Goal: Transaction & Acquisition: Book appointment/travel/reservation

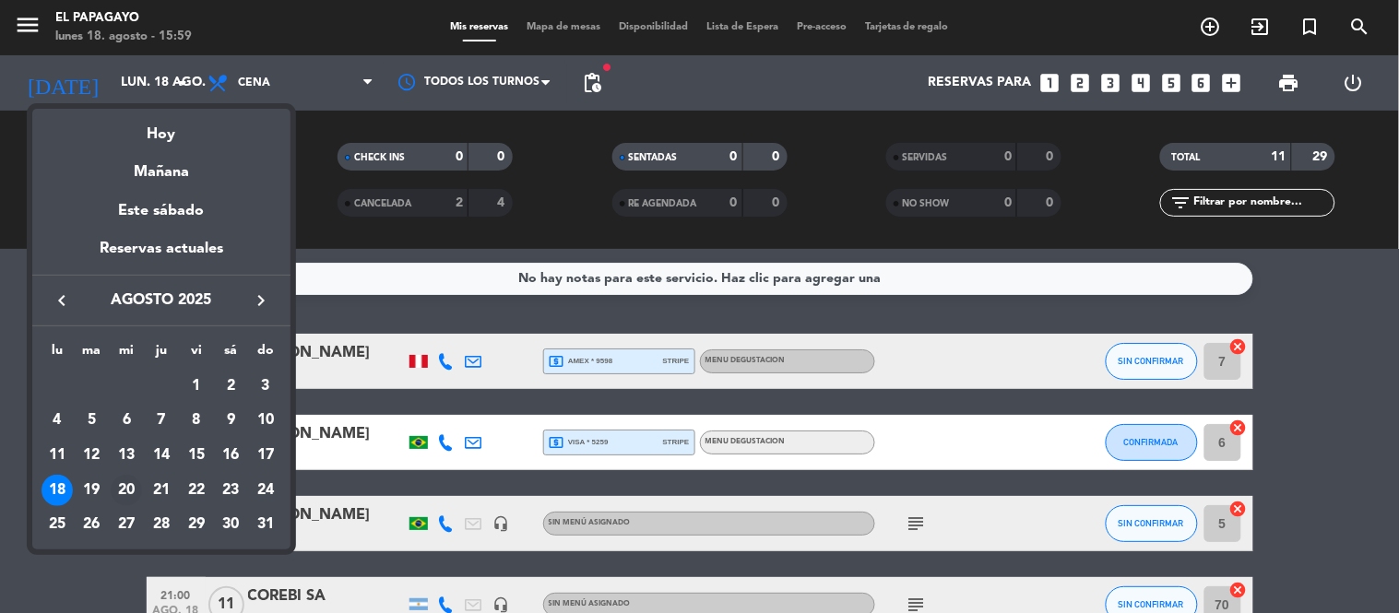
click at [121, 483] on div "20" at bounding box center [126, 490] width 31 height 31
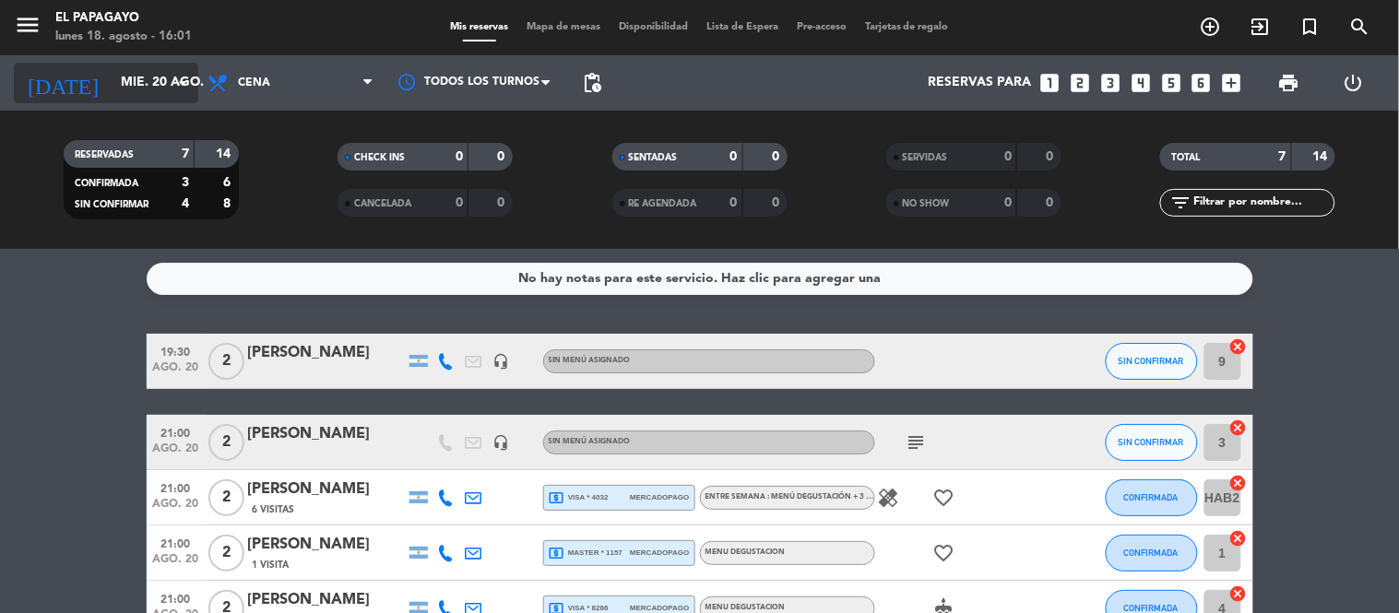
click at [184, 79] on icon "arrow_drop_down" at bounding box center [183, 83] width 22 height 22
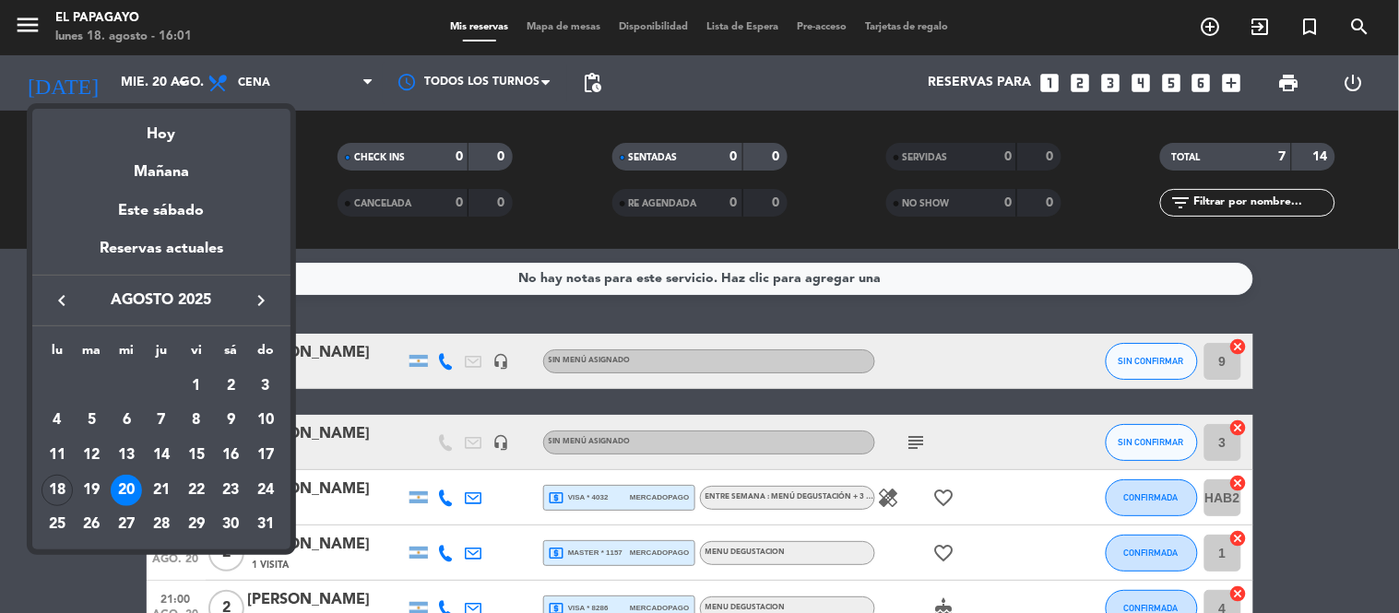
click at [86, 575] on div at bounding box center [699, 306] width 1399 height 613
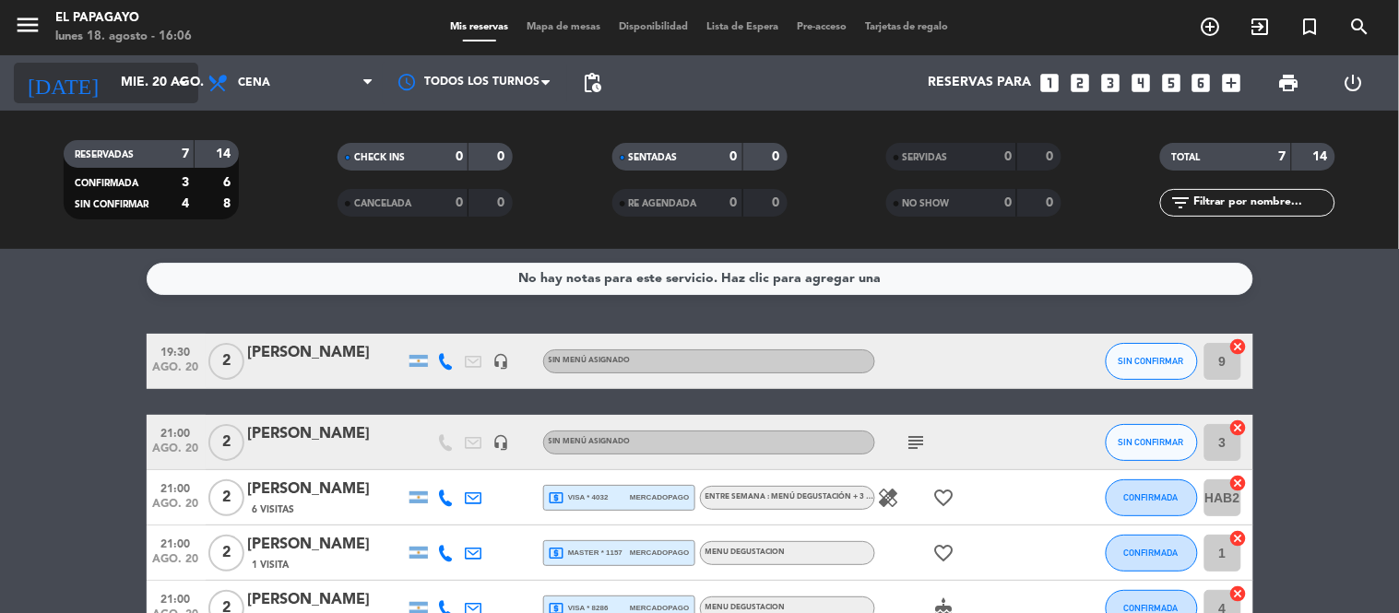
click at [148, 76] on input "mié. 20 ago." at bounding box center [199, 82] width 175 height 33
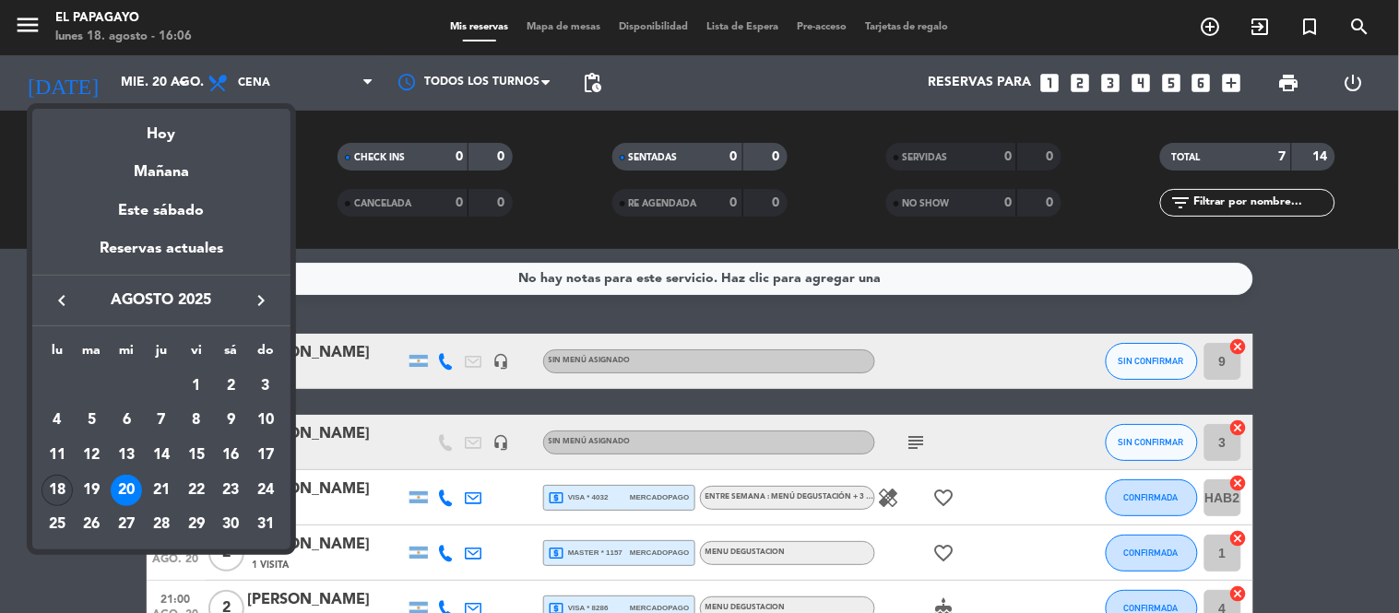
click at [49, 491] on div "18" at bounding box center [56, 490] width 31 height 31
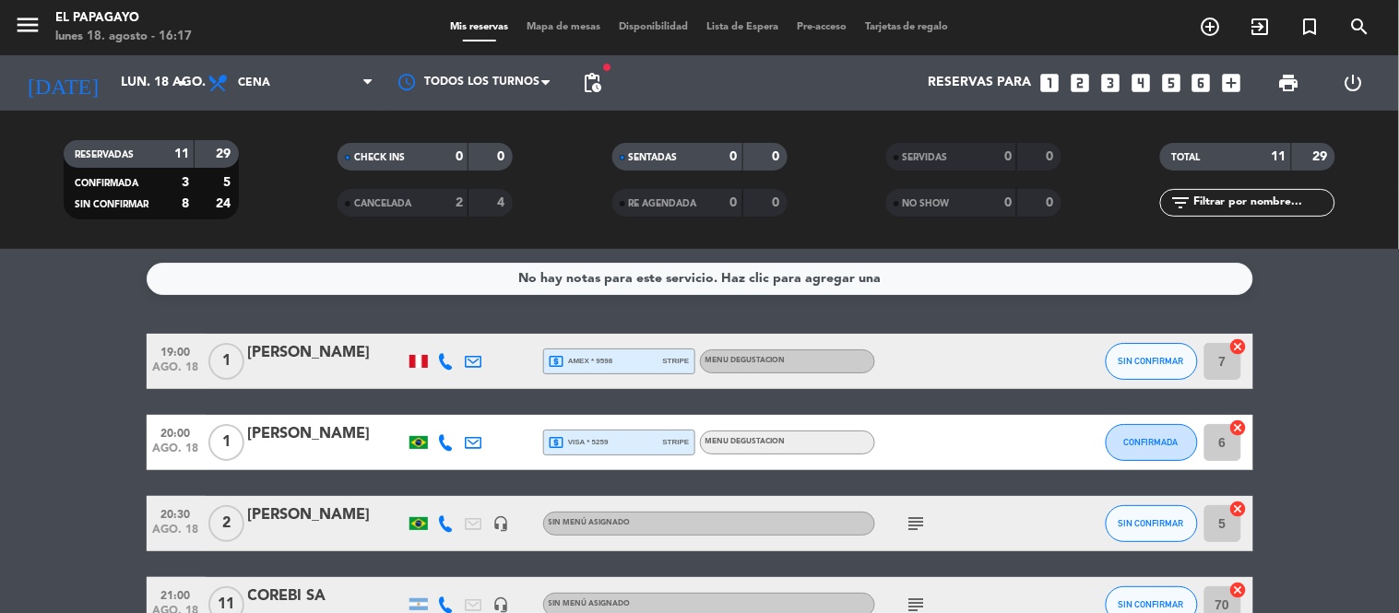
click at [164, 111] on div "RESERVADAS 11 29 CONFIRMADA 3 5 SIN CONFIRMAR 8 24 CHECK INS 0 0 CANCELADA 2 4 …" at bounding box center [699, 180] width 1399 height 138
click at [161, 86] on input "lun. 18 ago." at bounding box center [199, 82] width 175 height 33
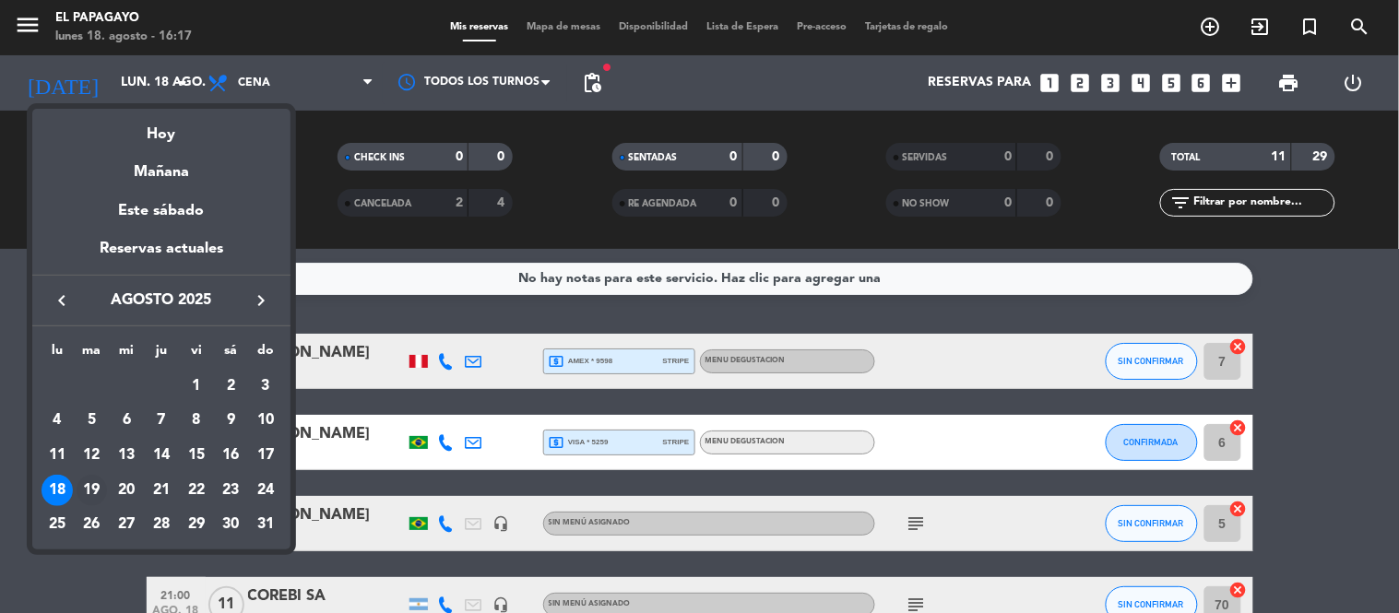
click at [94, 487] on div "19" at bounding box center [92, 490] width 31 height 31
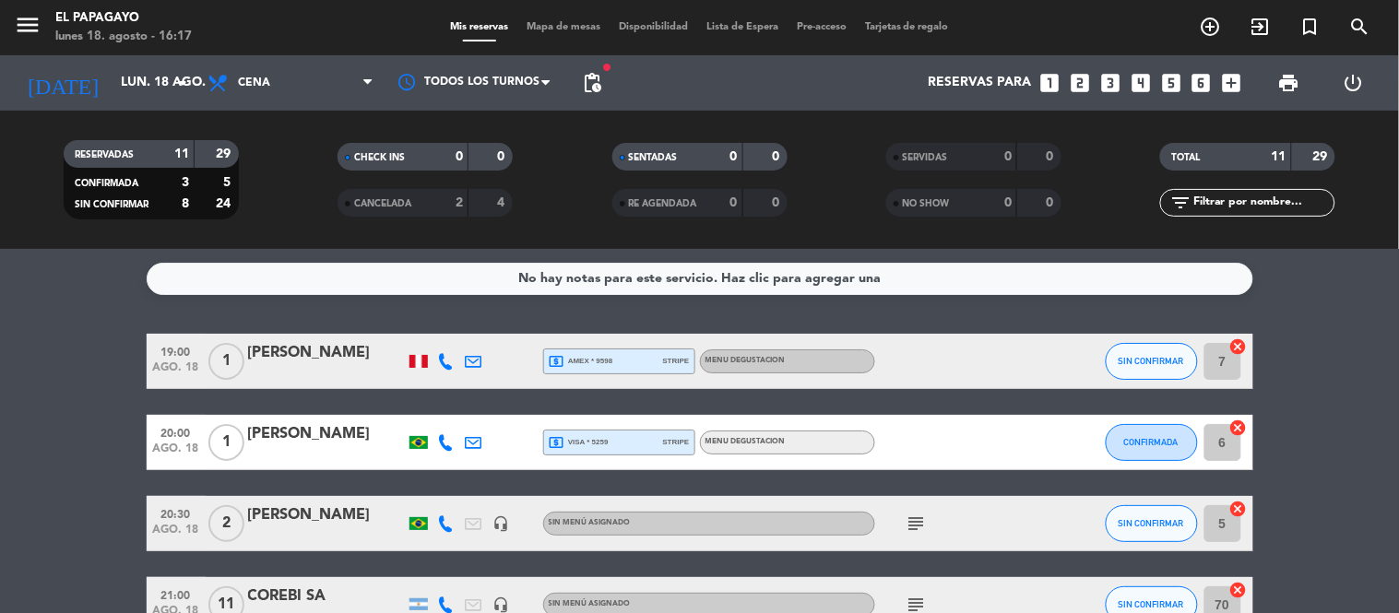
type input "[DATE] ago."
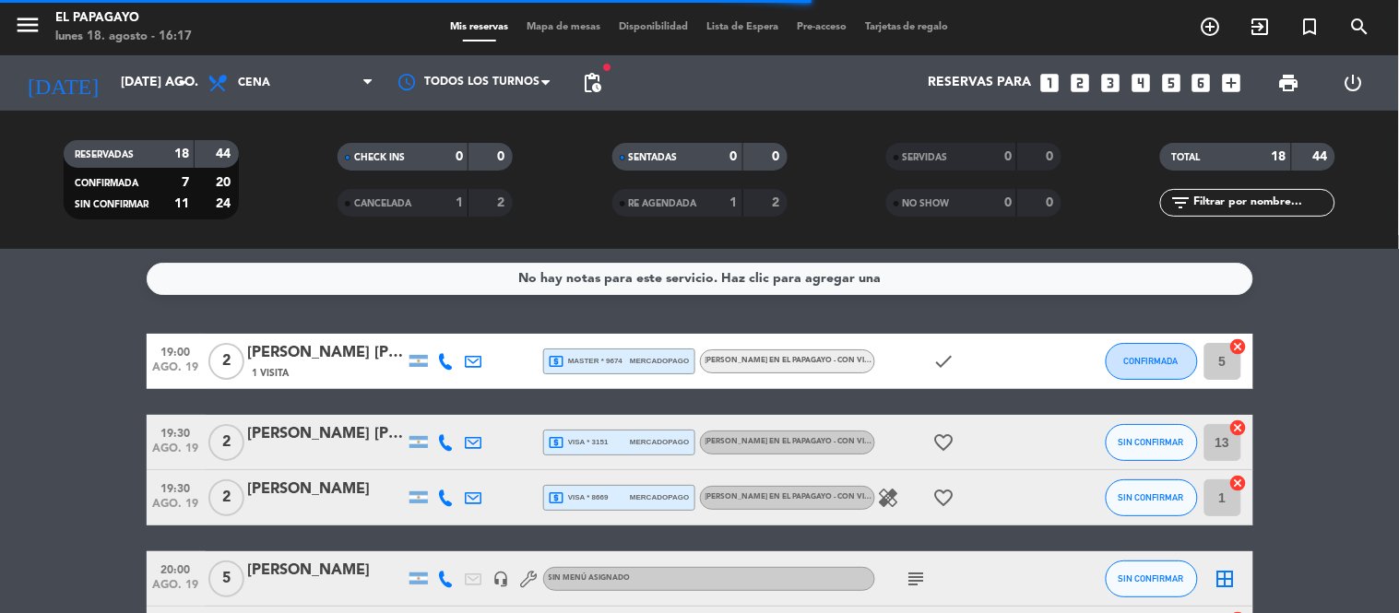
click at [628, 29] on span "Disponibilidad" at bounding box center [654, 27] width 88 height 10
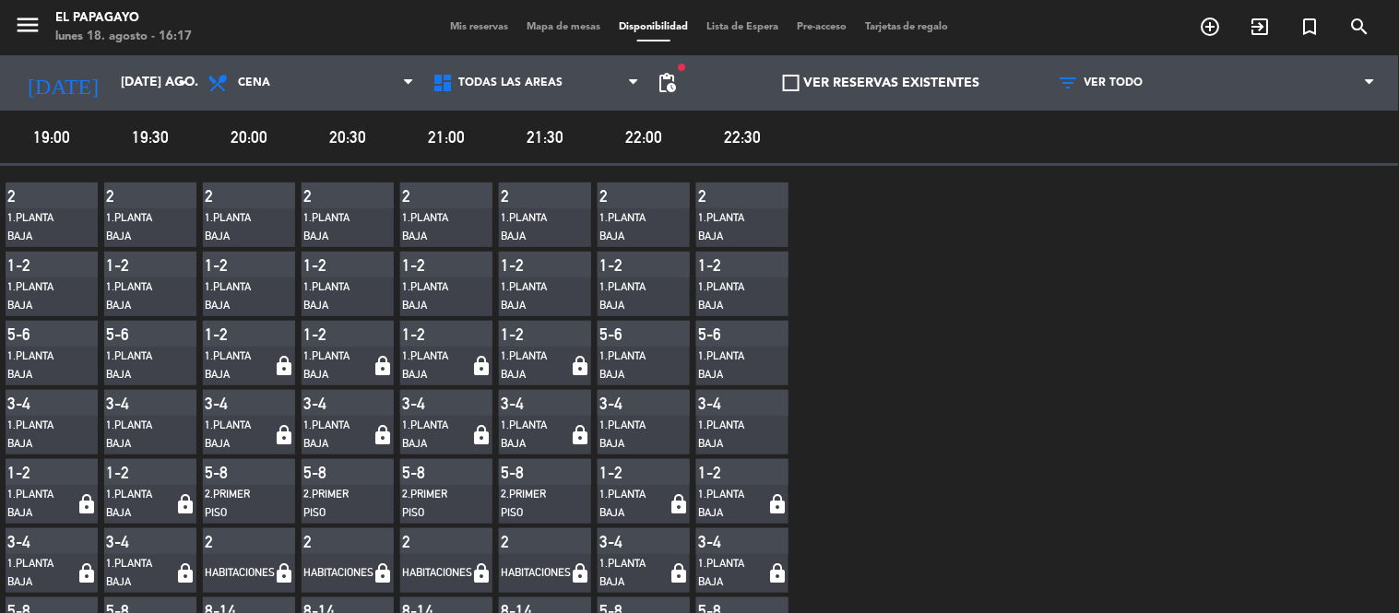
click at [453, 31] on span "Mis reservas" at bounding box center [479, 27] width 77 height 10
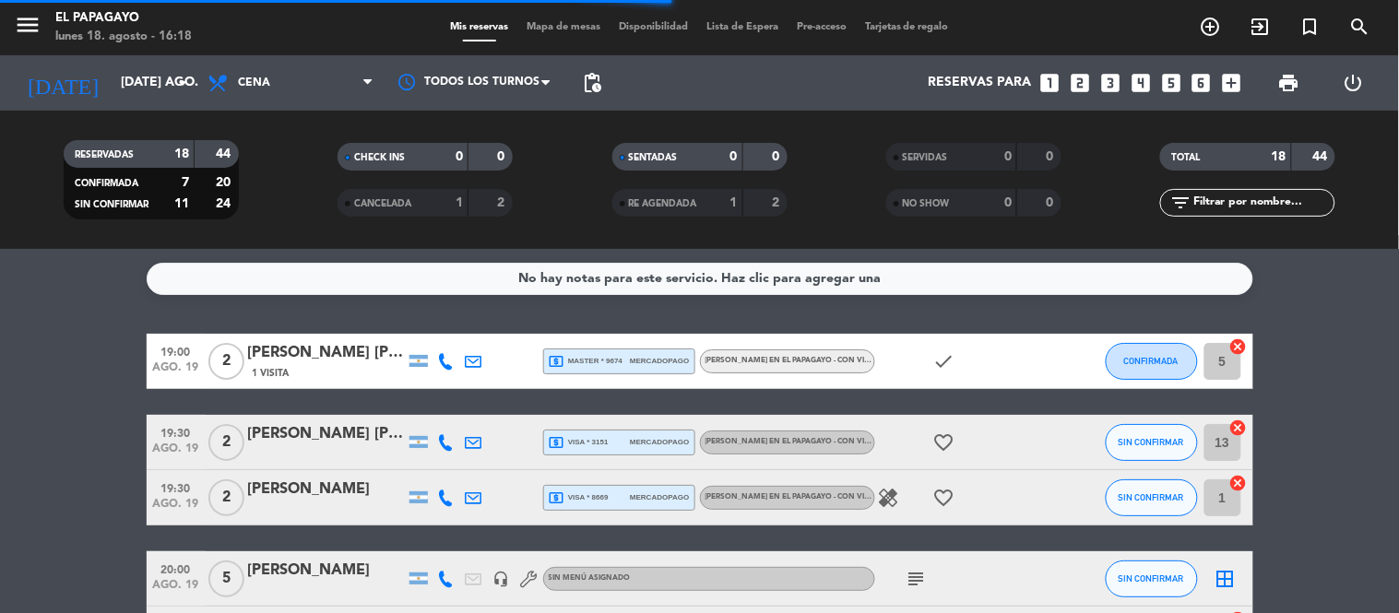
scroll to position [16, 0]
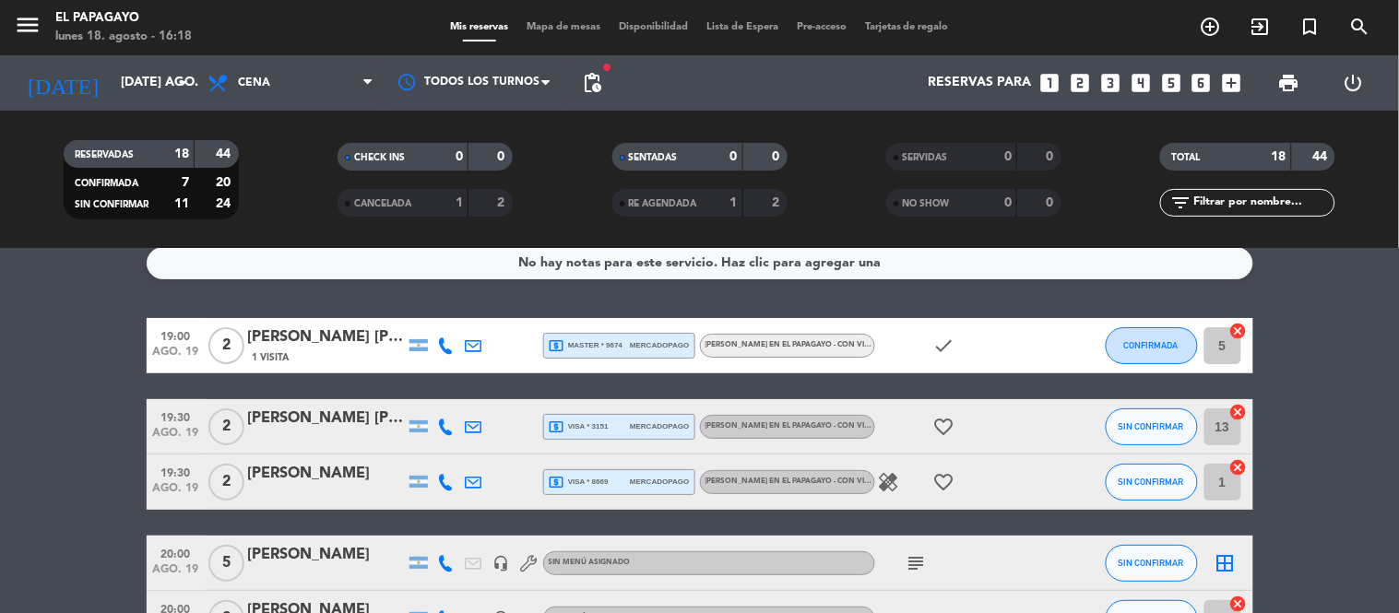
click at [658, 30] on span "Disponibilidad" at bounding box center [654, 27] width 88 height 10
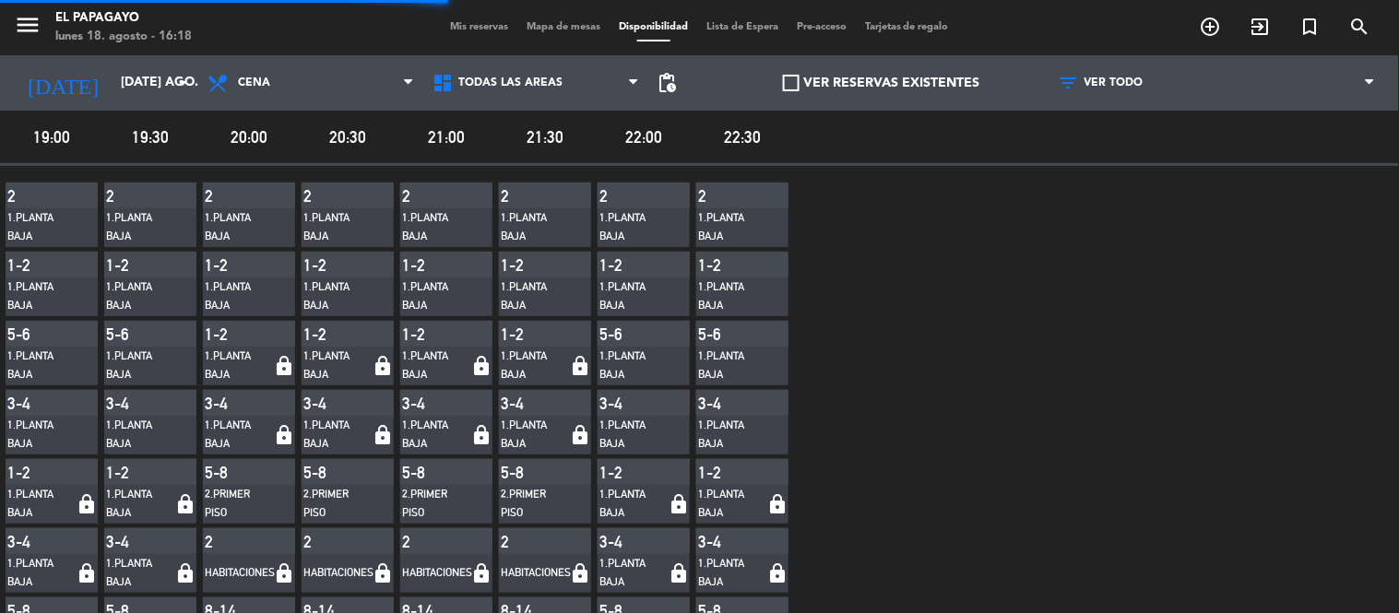
click at [783, 87] on span at bounding box center [791, 83] width 17 height 17
click at [882, 83] on input "VER RESERVAS EXISTENTES" at bounding box center [882, 83] width 0 height 0
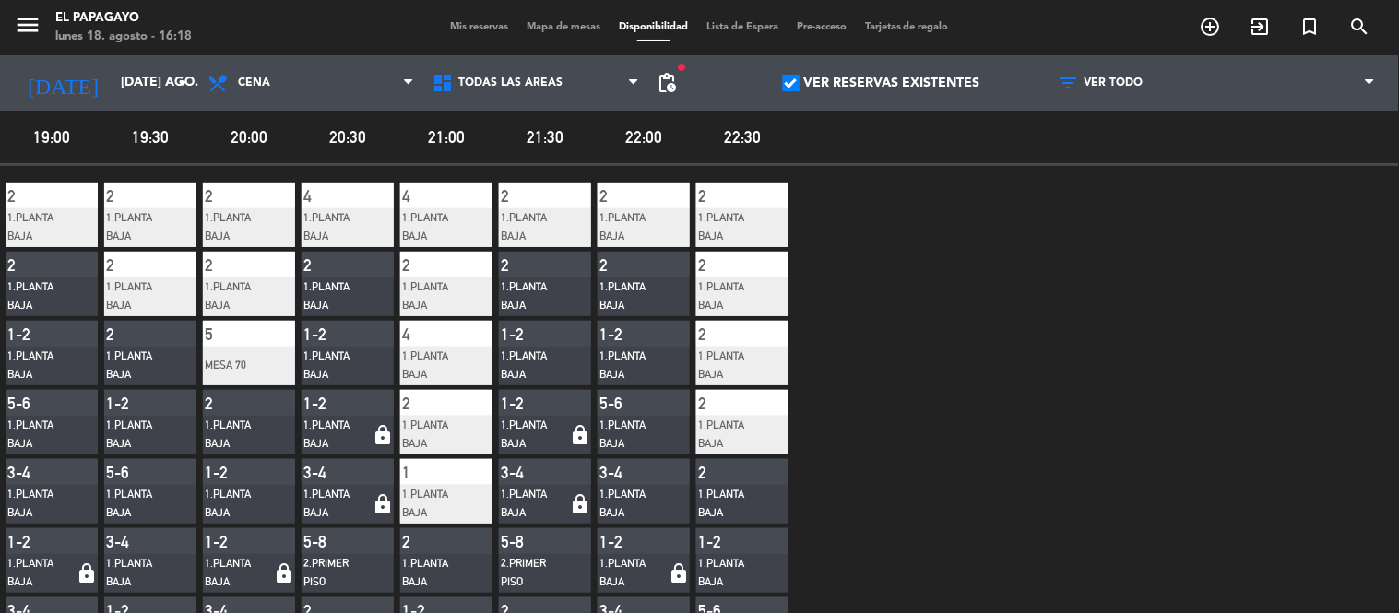
click at [441, 25] on span "Mis reservas" at bounding box center [479, 27] width 77 height 10
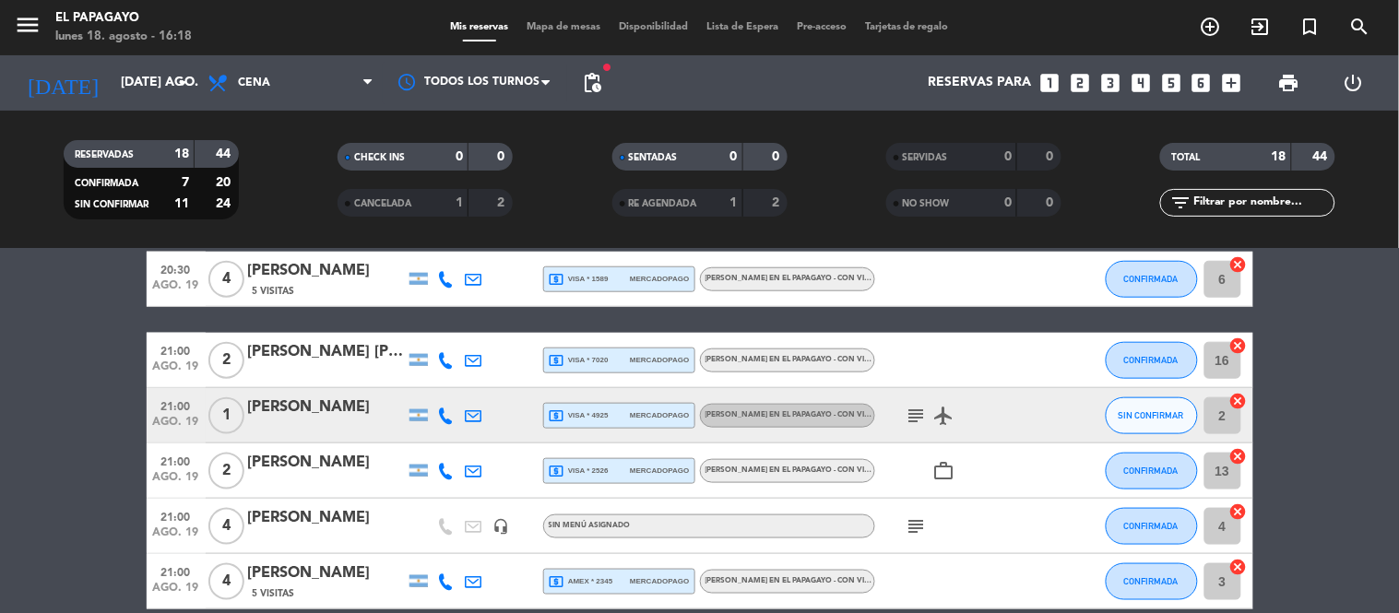
scroll to position [496, 0]
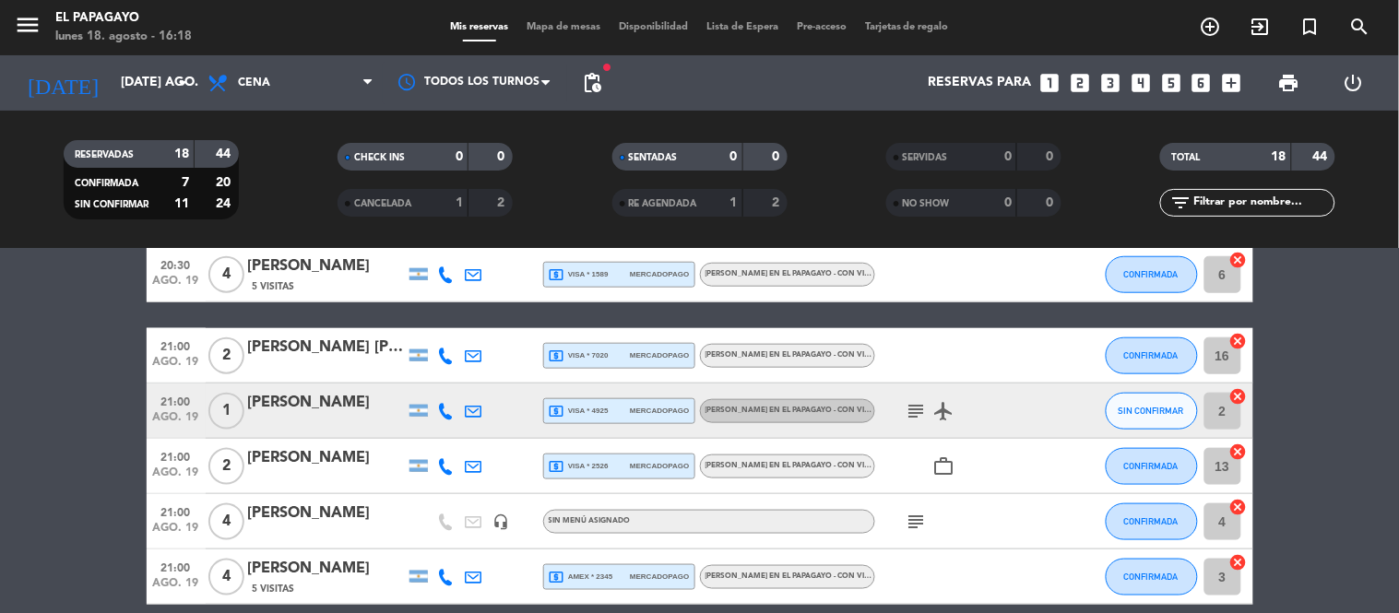
click at [81, 284] on bookings-row "19:00 ago. 19 2 [PERSON_NAME] [PERSON_NAME] 1 Visita local_atm master * 9674 me…" at bounding box center [699, 426] width 1399 height 1177
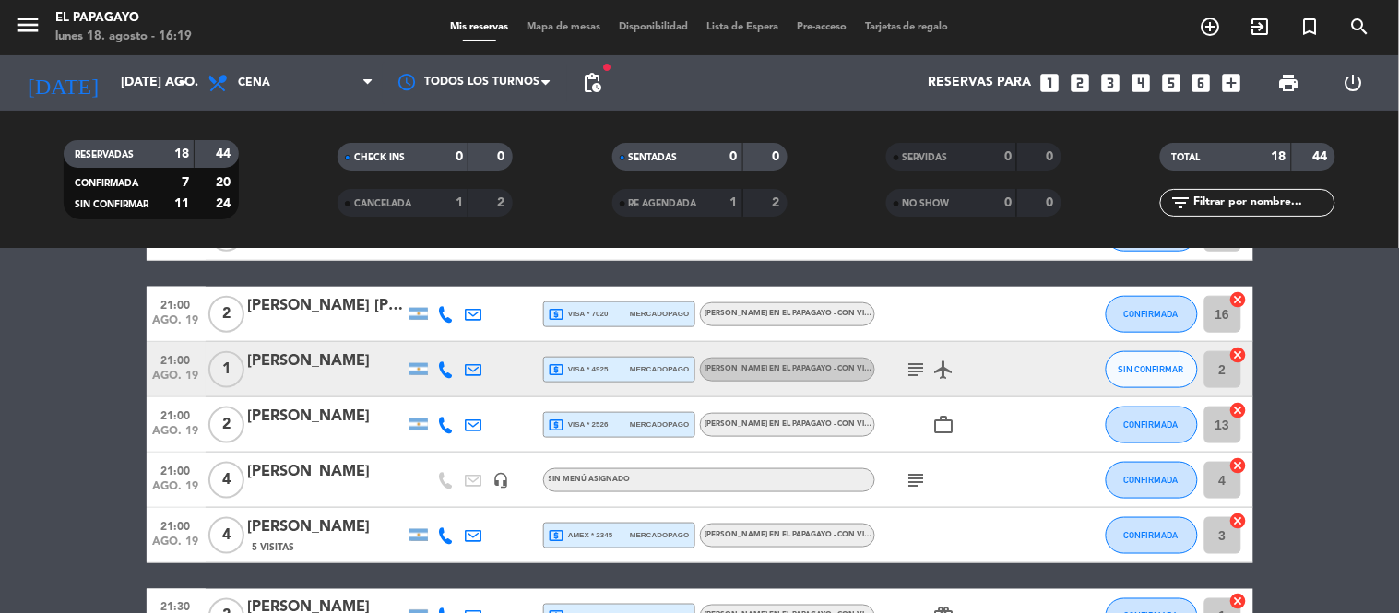
scroll to position [539, 0]
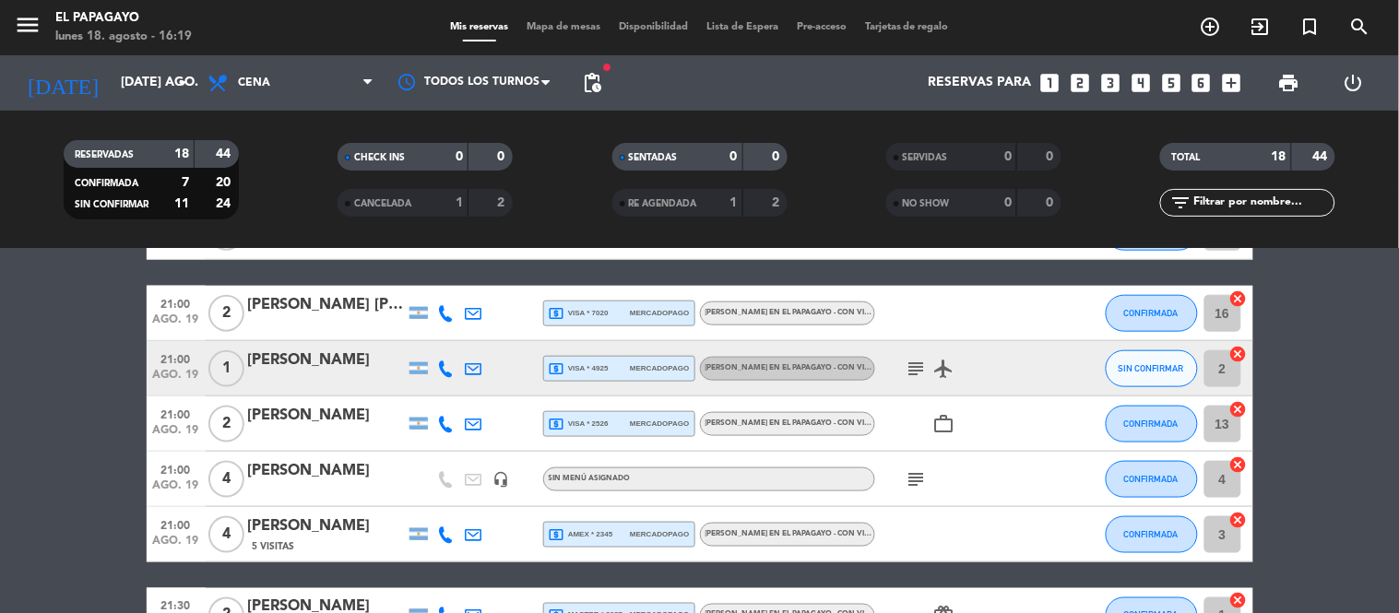
click at [653, 31] on span "Disponibilidad" at bounding box center [654, 27] width 88 height 10
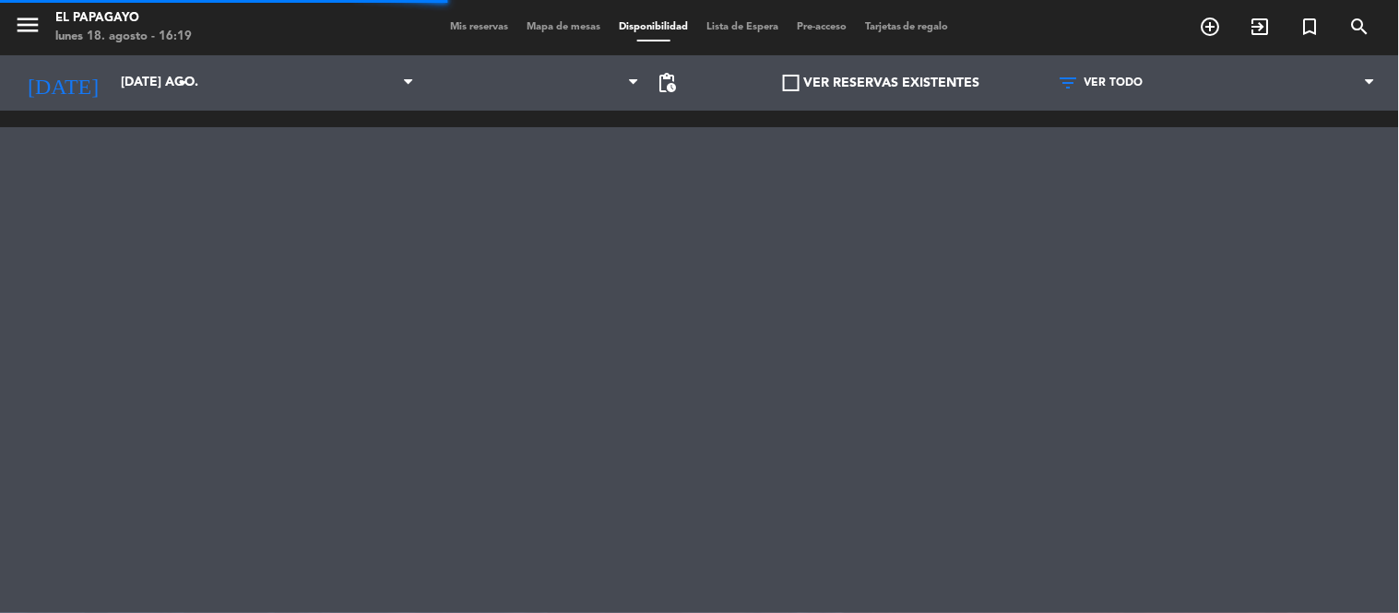
click at [786, 90] on span at bounding box center [791, 83] width 17 height 17
click at [882, 83] on input "VER RESERVAS EXISTENTES" at bounding box center [882, 83] width 0 height 0
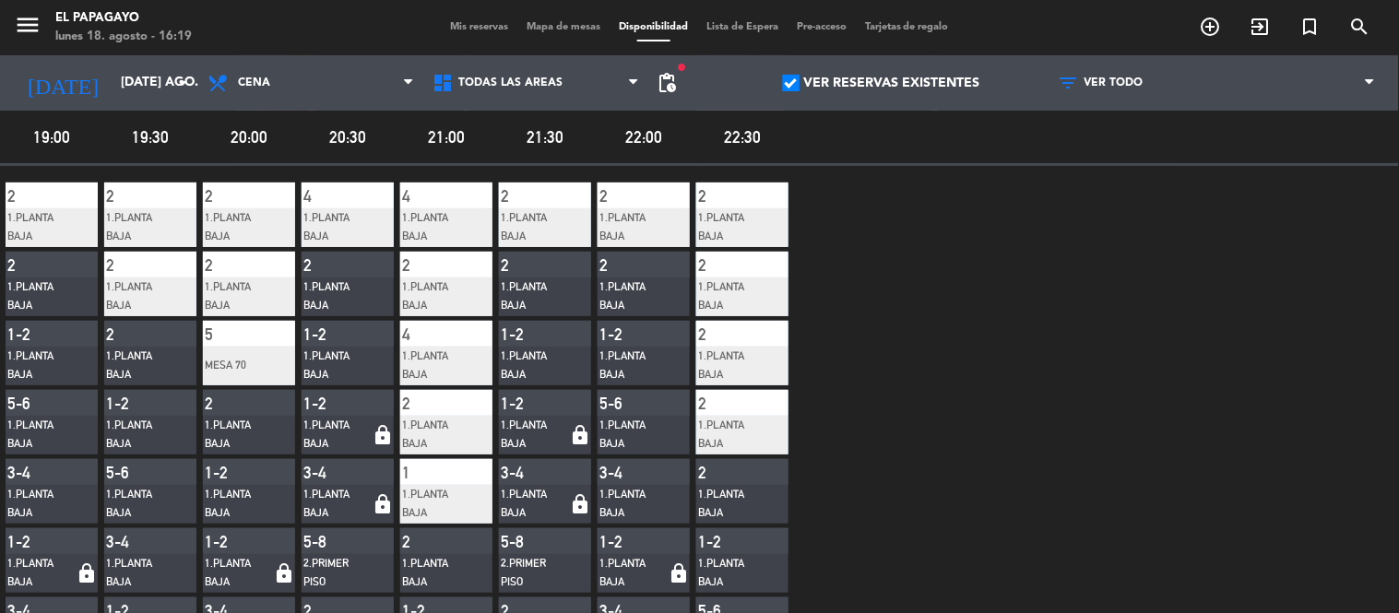
click at [441, 29] on span "Mis reservas" at bounding box center [479, 27] width 77 height 10
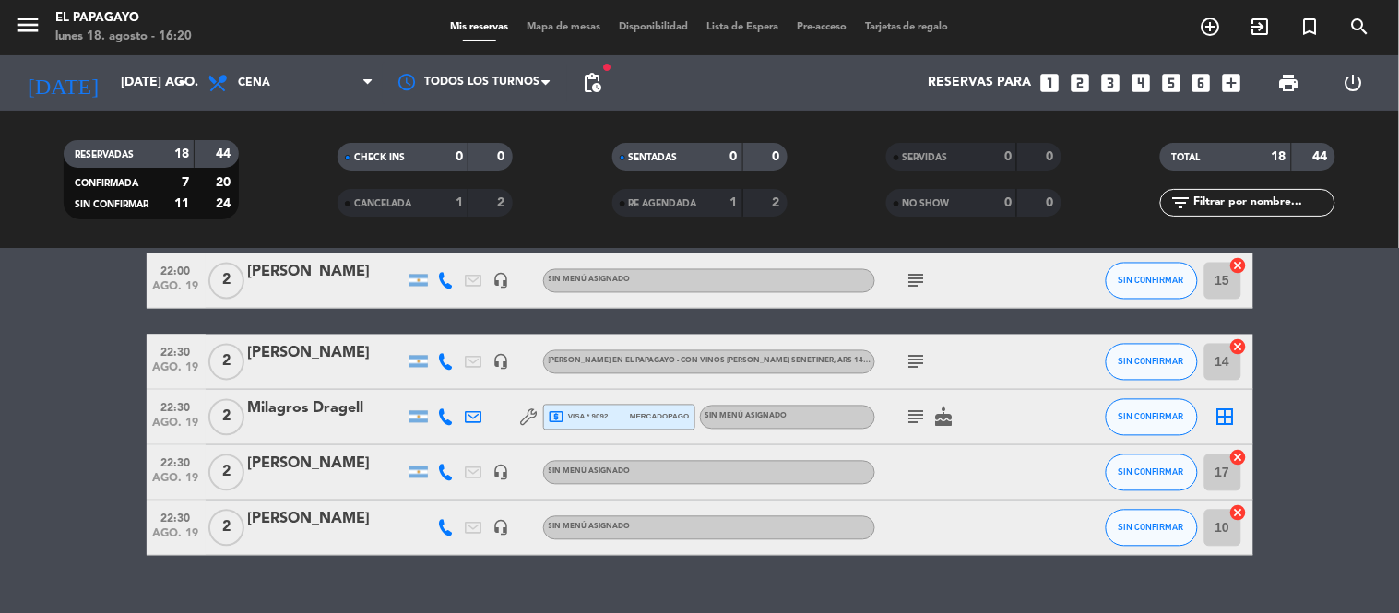
scroll to position [960, 0]
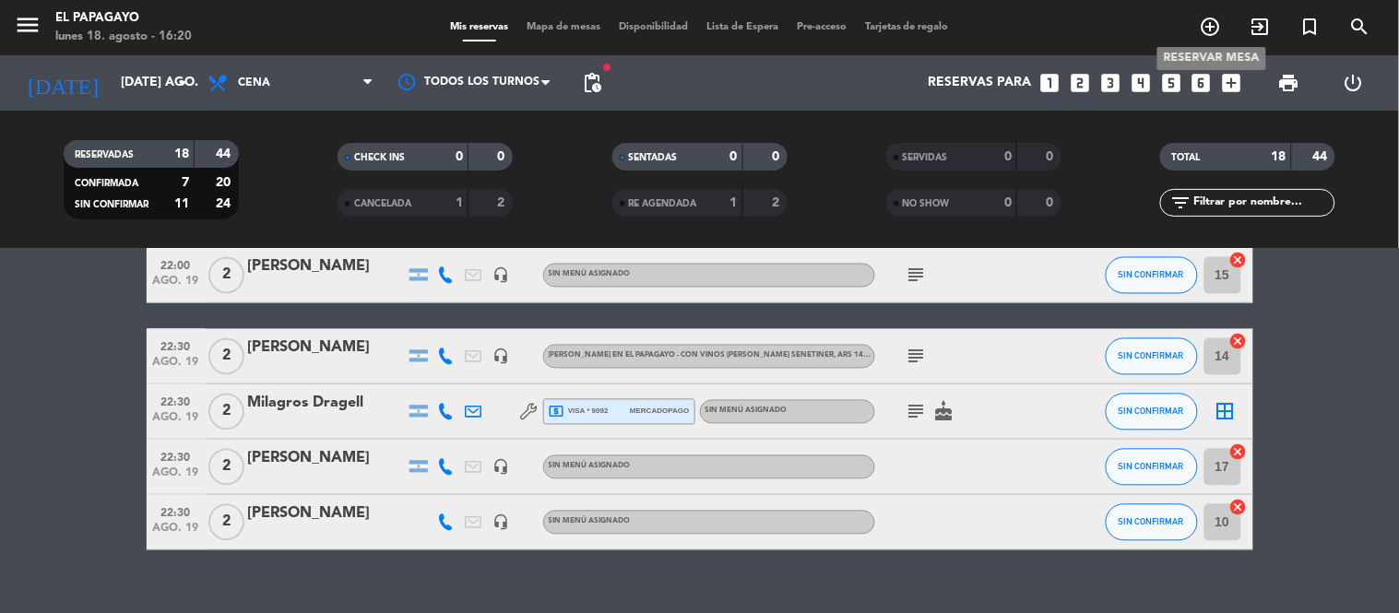
click at [1215, 16] on icon "add_circle_outline" at bounding box center [1211, 27] width 22 height 22
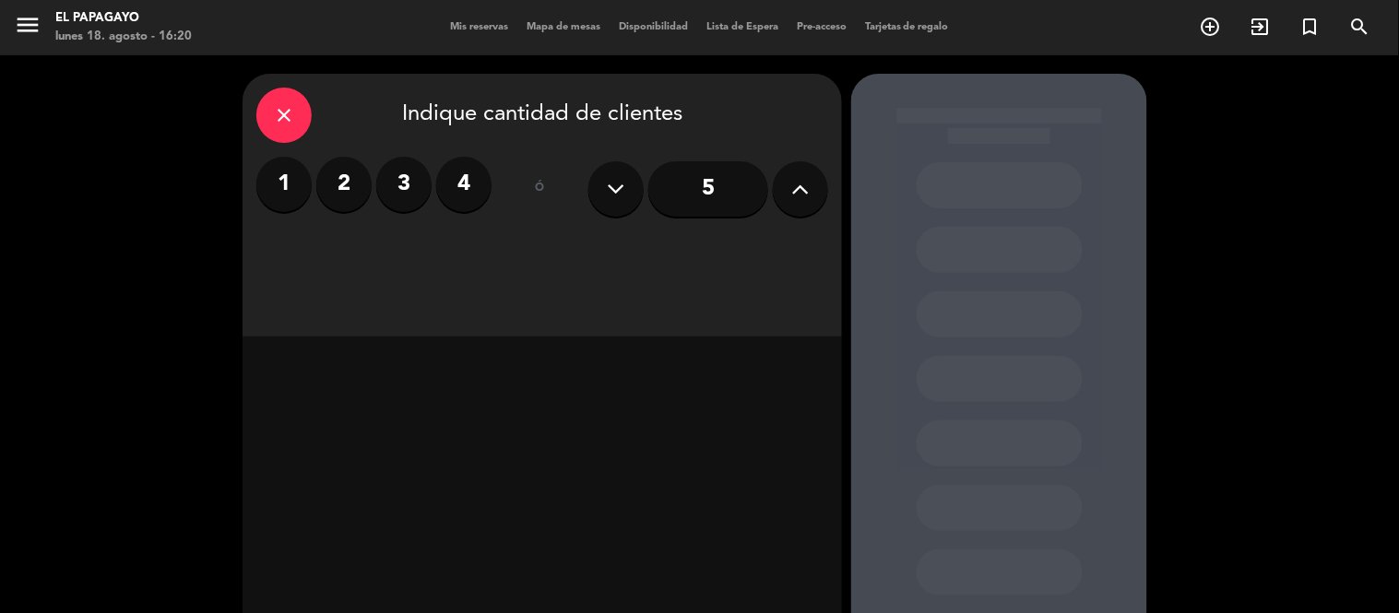
click at [795, 200] on icon at bounding box center [801, 189] width 18 height 28
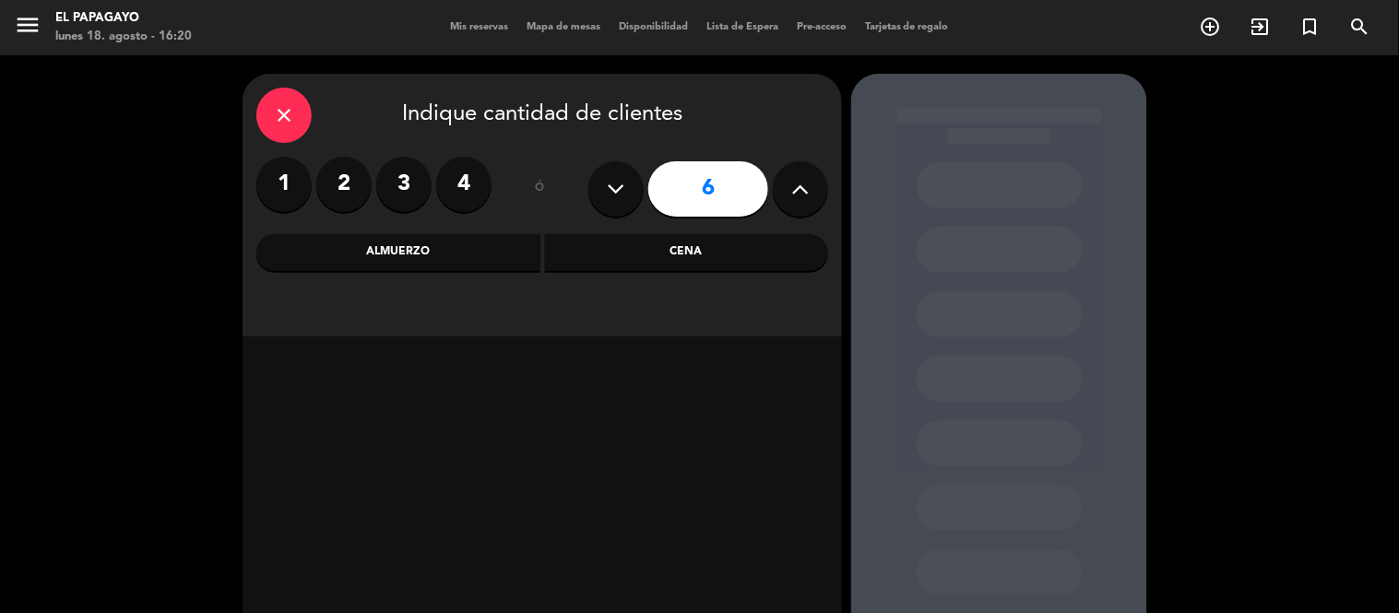
click at [705, 255] on div "Cena" at bounding box center [687, 252] width 284 height 37
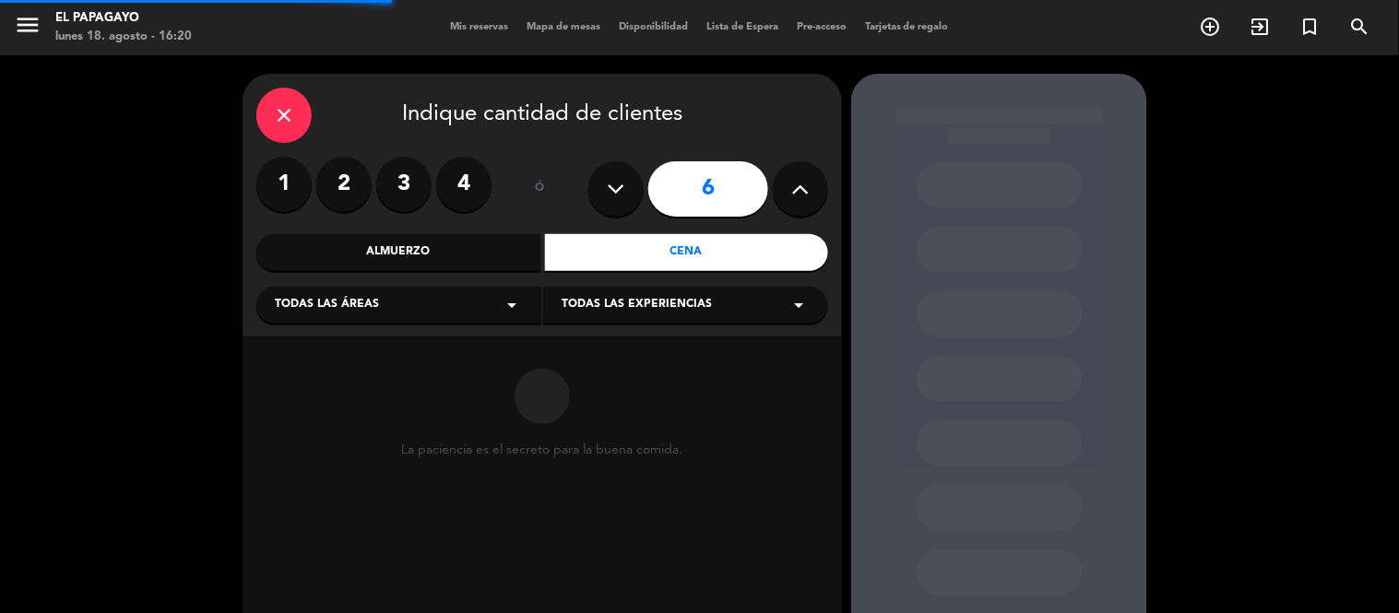
click at [466, 307] on div "Todas las áreas arrow_drop_down" at bounding box center [398, 305] width 285 height 37
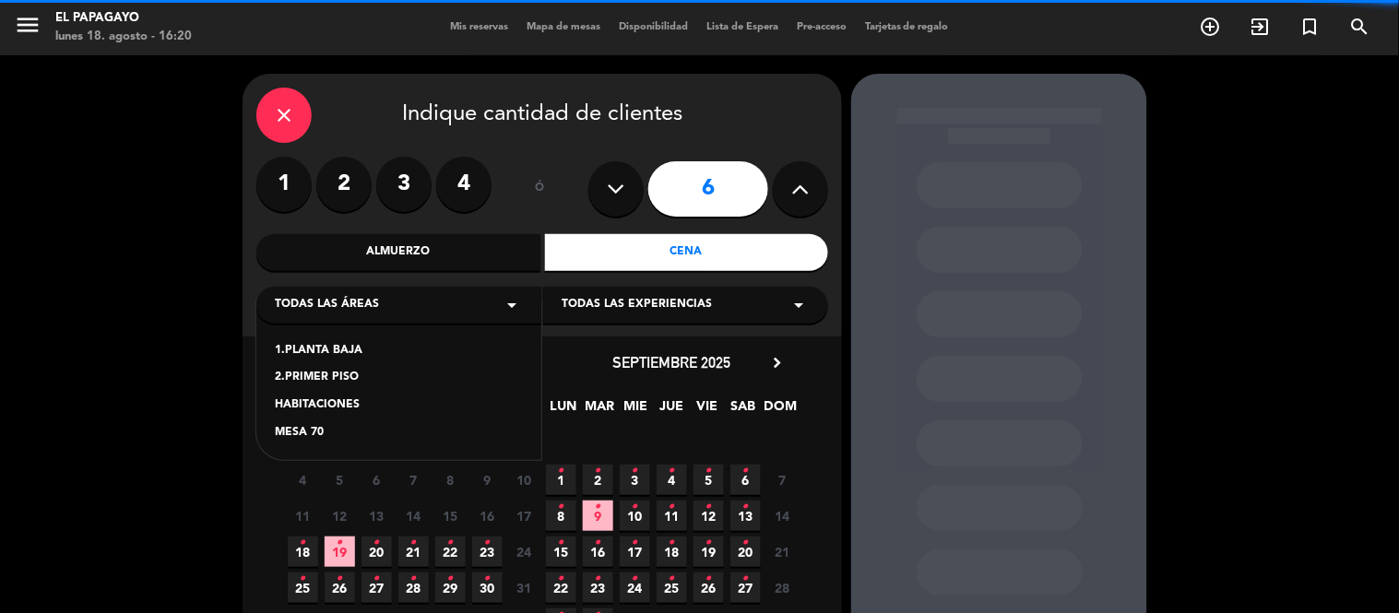
click at [325, 349] on div "1.PLANTA BAJA" at bounding box center [399, 351] width 248 height 18
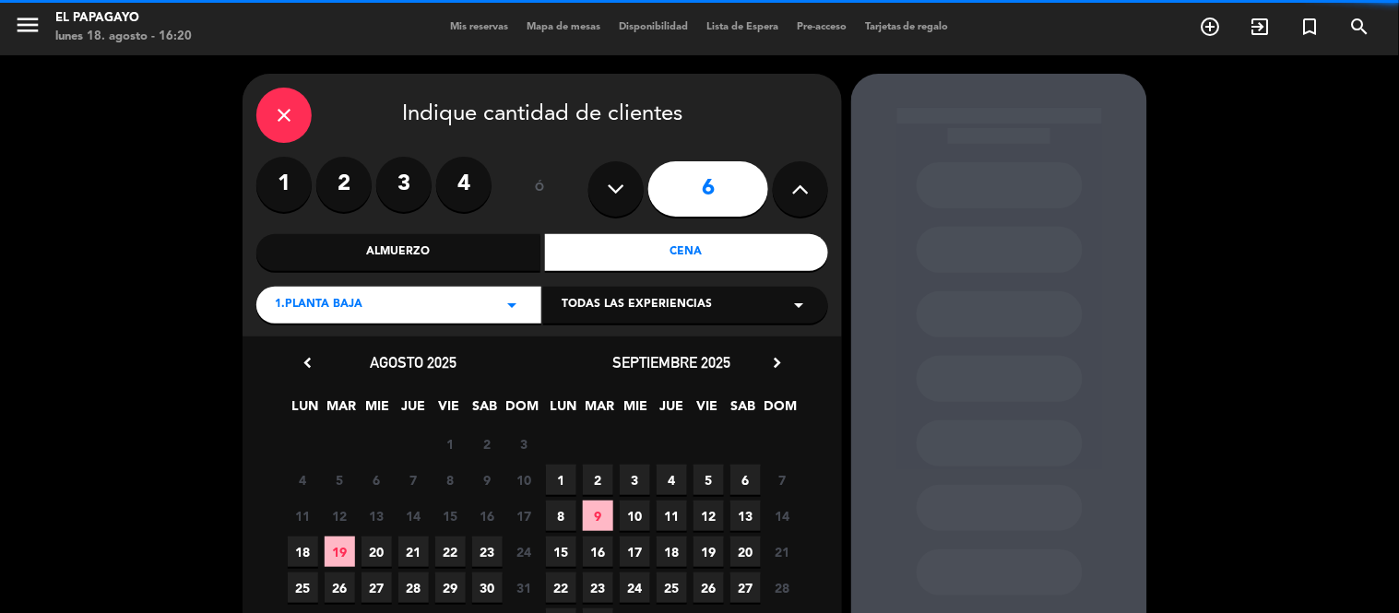
click at [404, 307] on div "1.PLANTA BAJA arrow_drop_down" at bounding box center [398, 305] width 285 height 37
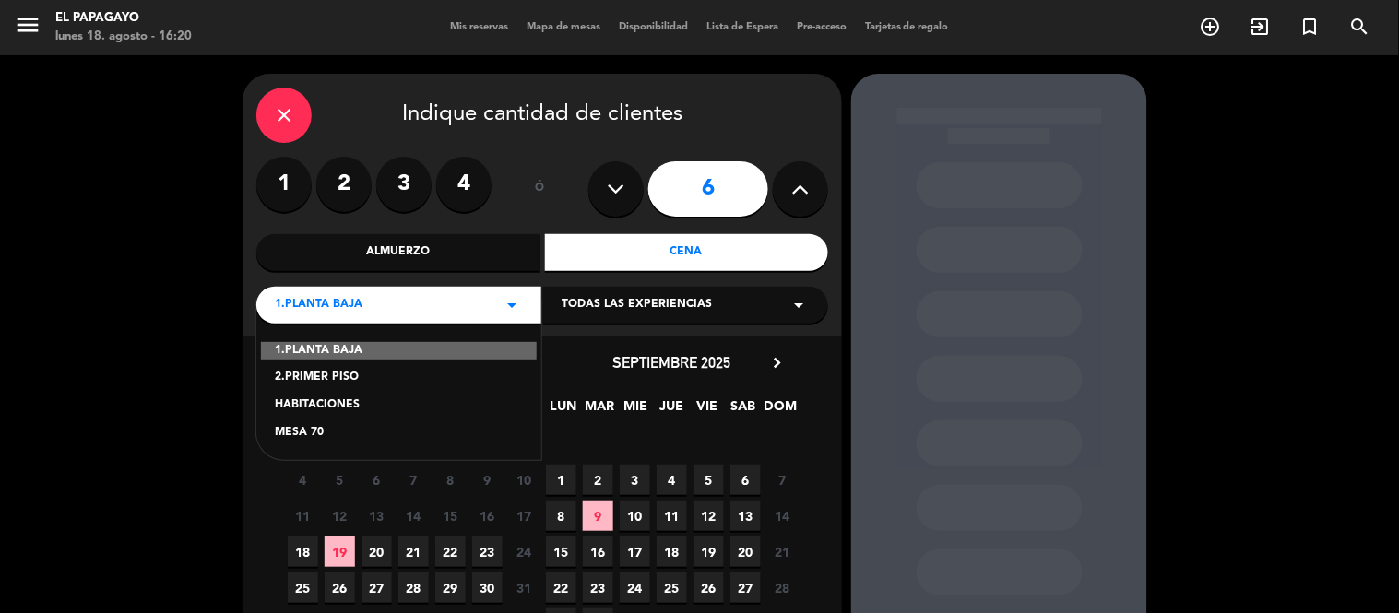
click at [347, 424] on div "MESA 70" at bounding box center [399, 433] width 248 height 18
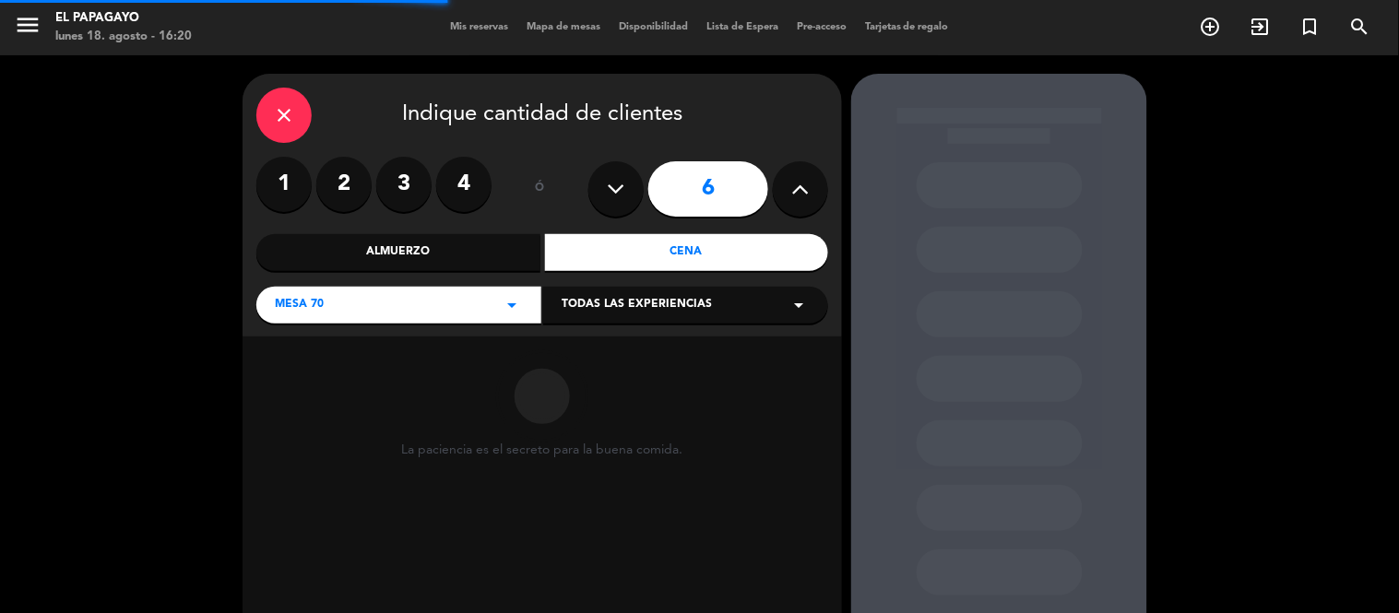
click at [338, 325] on div "close Indique cantidad de clientes 1 2 3 4 ó 6 Almuerzo Cena MESA 70 arrow_drop…" at bounding box center [542, 205] width 599 height 263
click at [338, 310] on div "MESA 70 arrow_drop_down" at bounding box center [398, 305] width 285 height 37
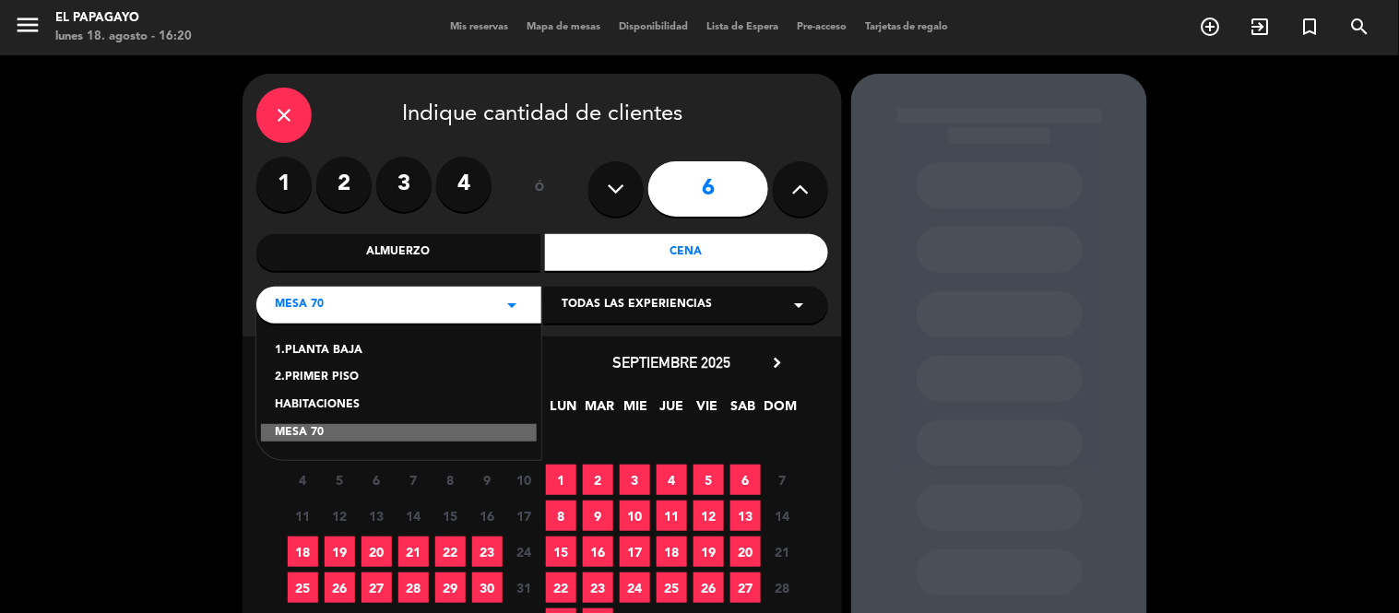
click at [326, 389] on div "1.PLANTA BAJA 2.PRIMER PISO HABITACIONES MESA 70" at bounding box center [398, 381] width 285 height 160
click at [330, 373] on div "2.PRIMER PISO" at bounding box center [399, 378] width 248 height 18
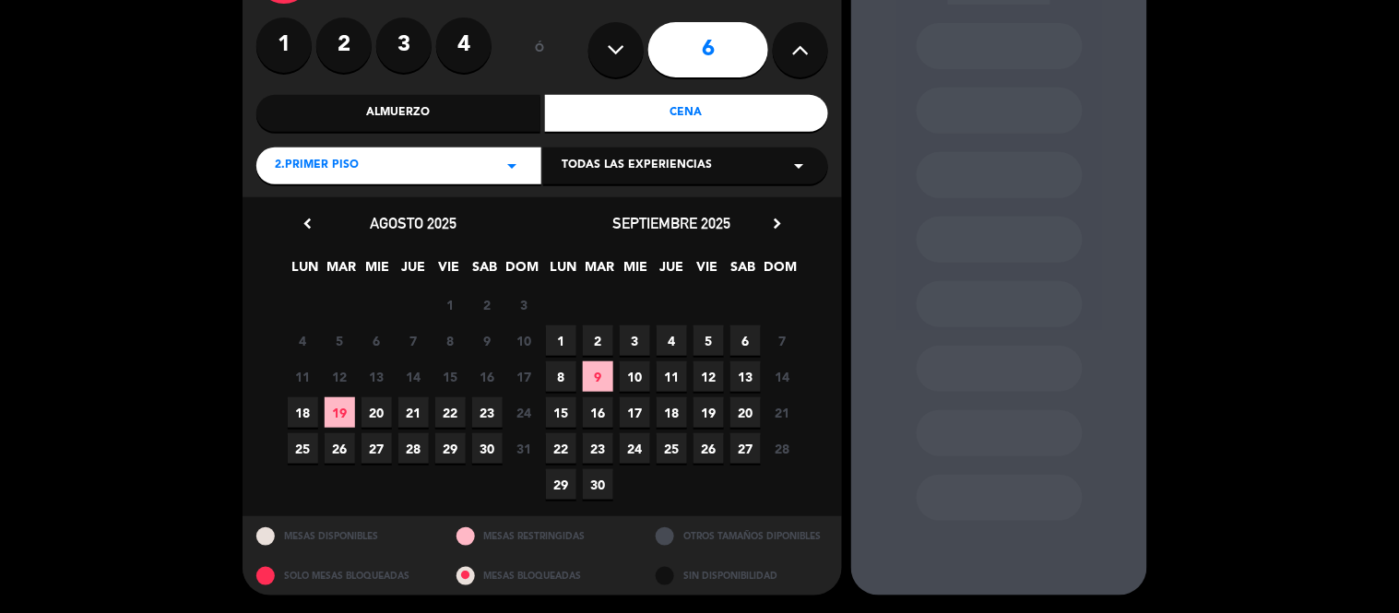
click at [338, 410] on span "19" at bounding box center [340, 412] width 30 height 30
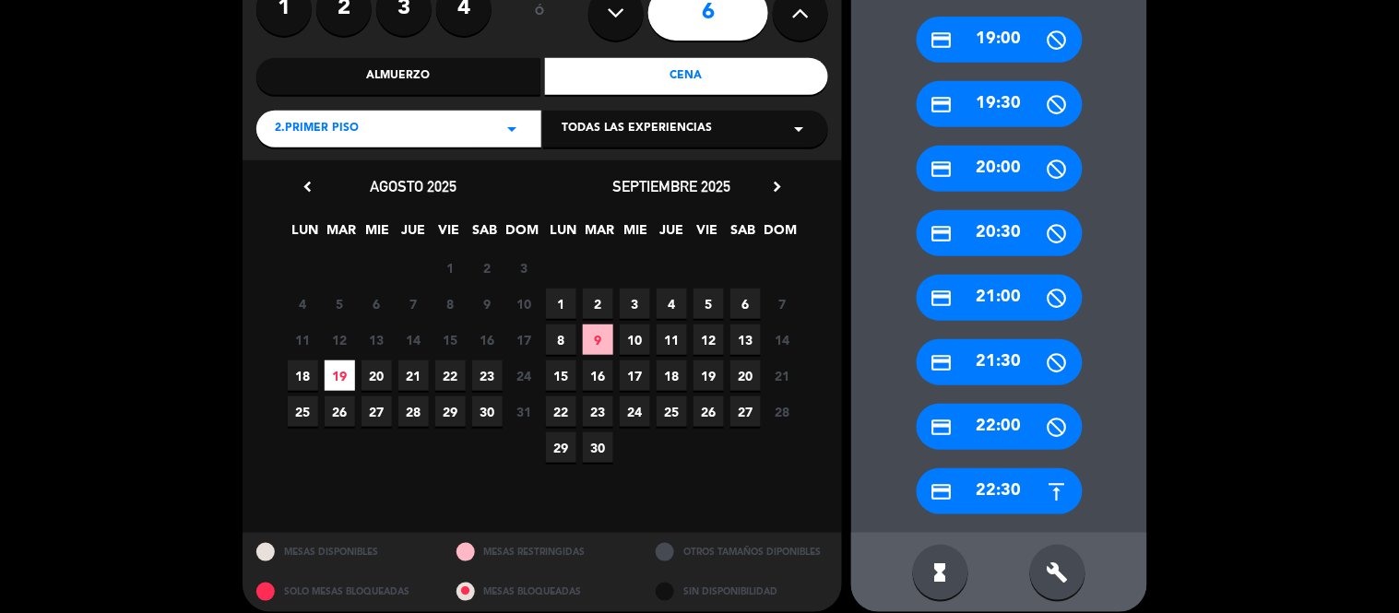
scroll to position [177, 0]
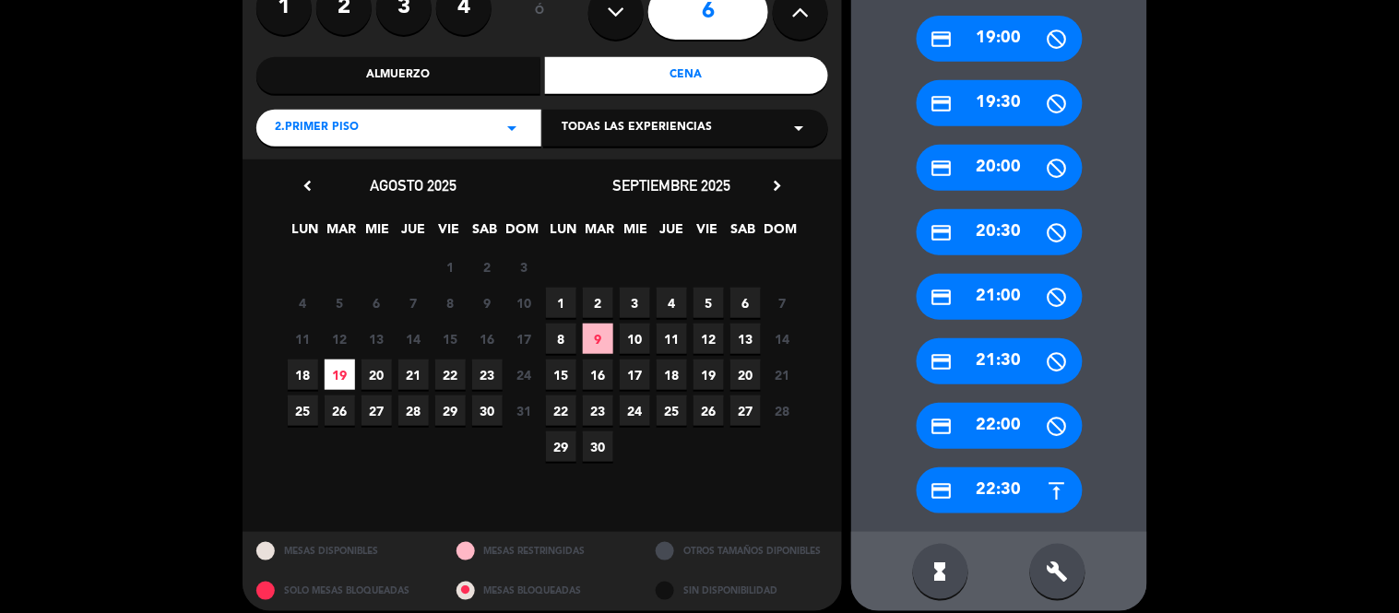
click at [1019, 492] on div "credit_card 22:30" at bounding box center [1000, 491] width 166 height 46
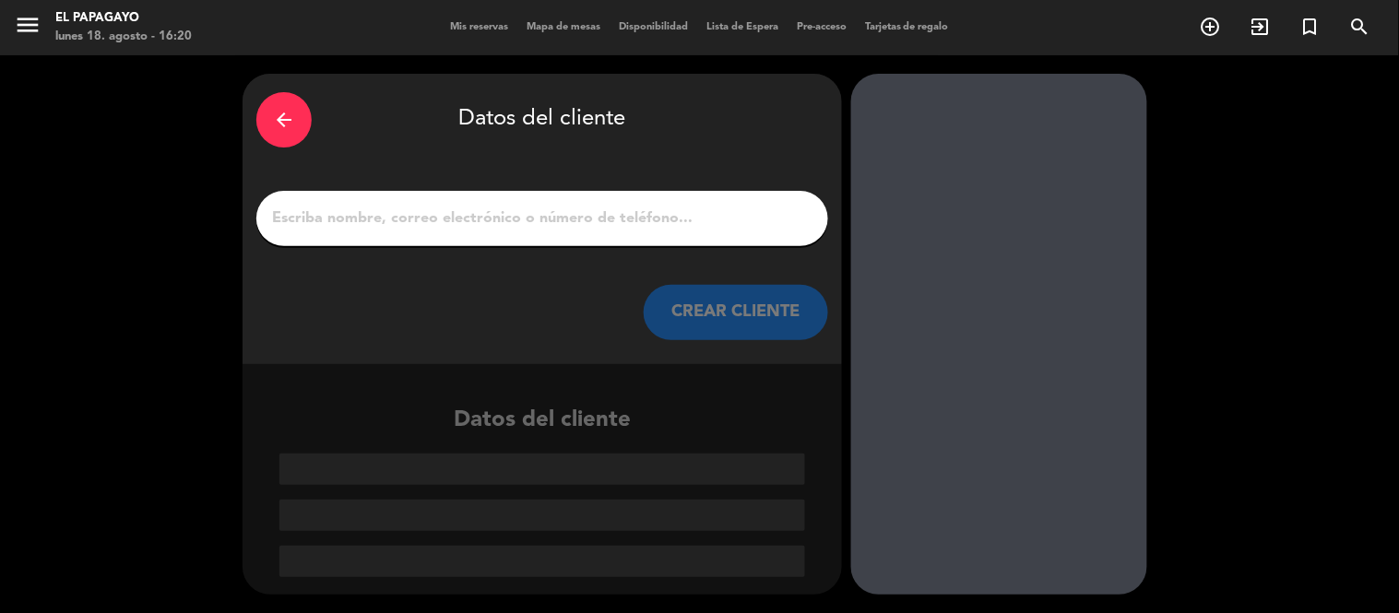
scroll to position [0, 0]
click at [519, 218] on input "1" at bounding box center [542, 219] width 544 height 26
click at [406, 224] on input "1" at bounding box center [542, 219] width 544 height 26
click at [279, 219] on input "1" at bounding box center [542, 219] width 544 height 26
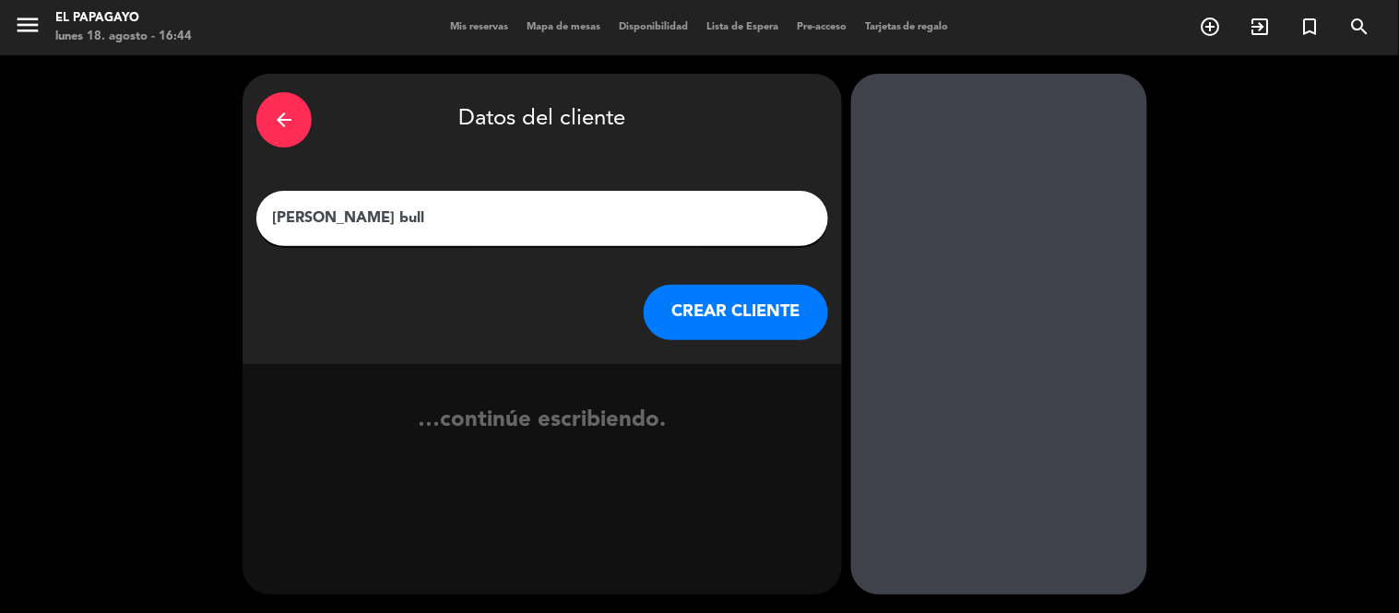
type input "[PERSON_NAME] bull"
click at [693, 312] on button "CREAR CLIENTE" at bounding box center [736, 312] width 184 height 55
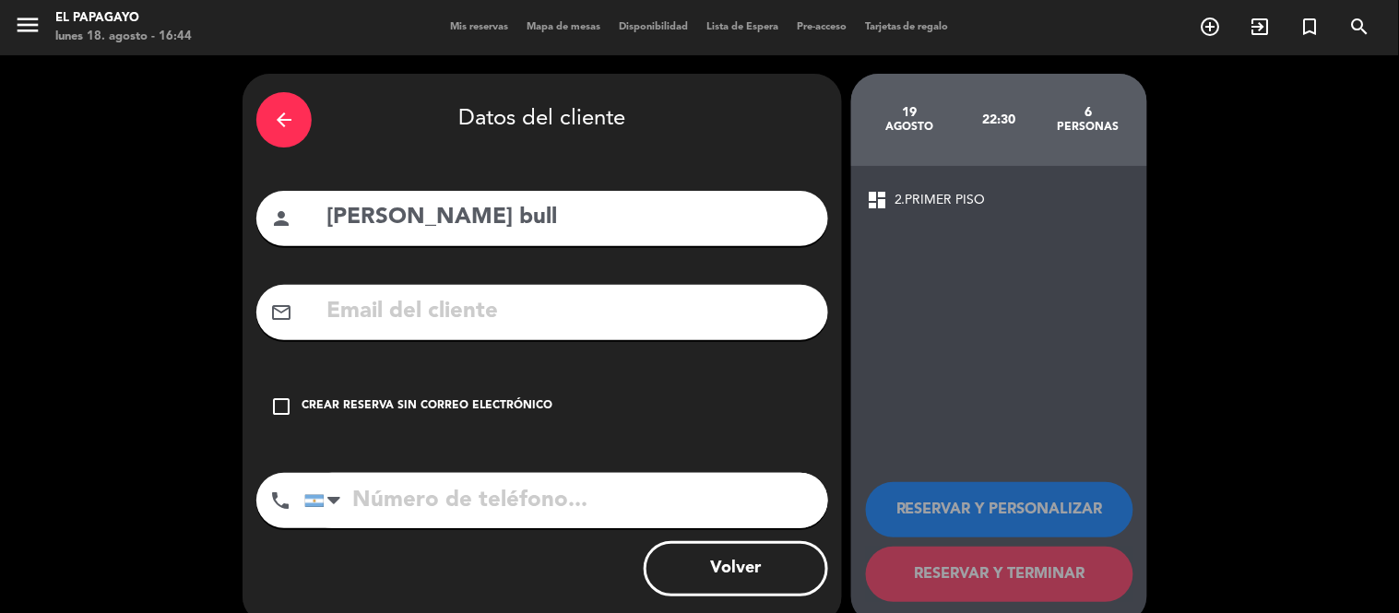
drag, startPoint x: 362, startPoint y: 399, endPoint x: 415, endPoint y: 389, distance: 53.5
click at [362, 399] on div "Crear reserva sin correo electrónico" at bounding box center [427, 406] width 251 height 18
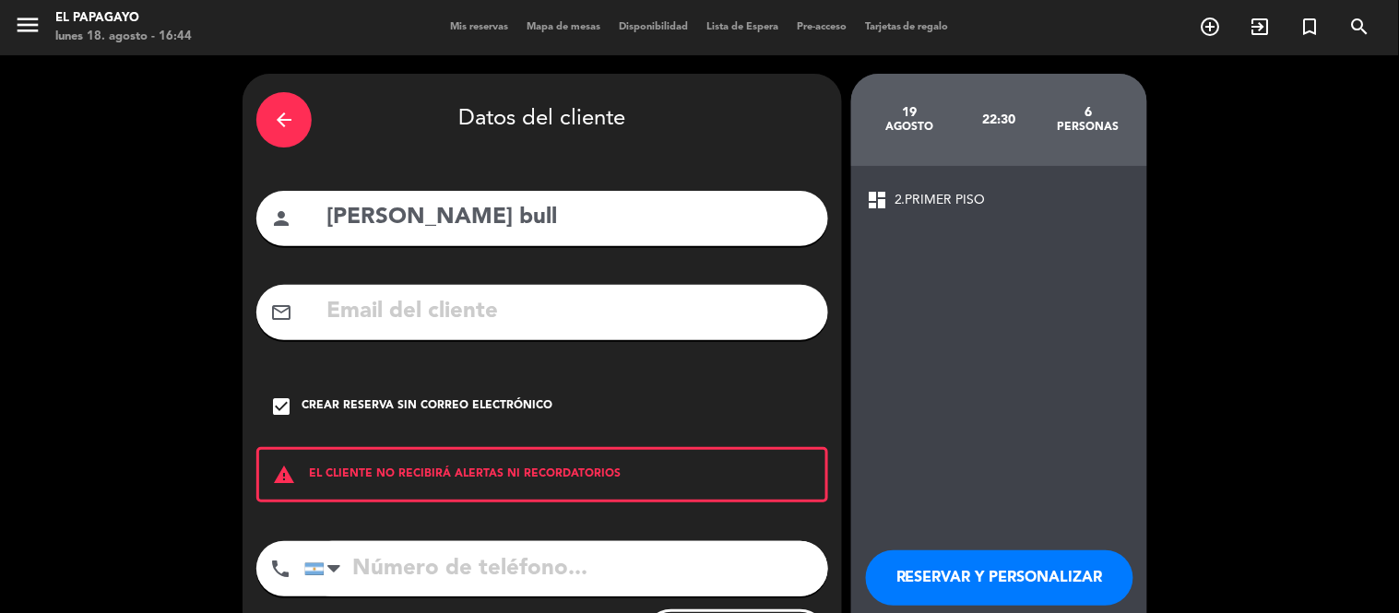
click at [976, 523] on div "RESERVAR Y PERSONALIZAR RESERVAR Y TERMINAR" at bounding box center [999, 602] width 267 height 181
click at [985, 579] on button "RESERVAR Y PERSONALIZAR" at bounding box center [999, 578] width 267 height 55
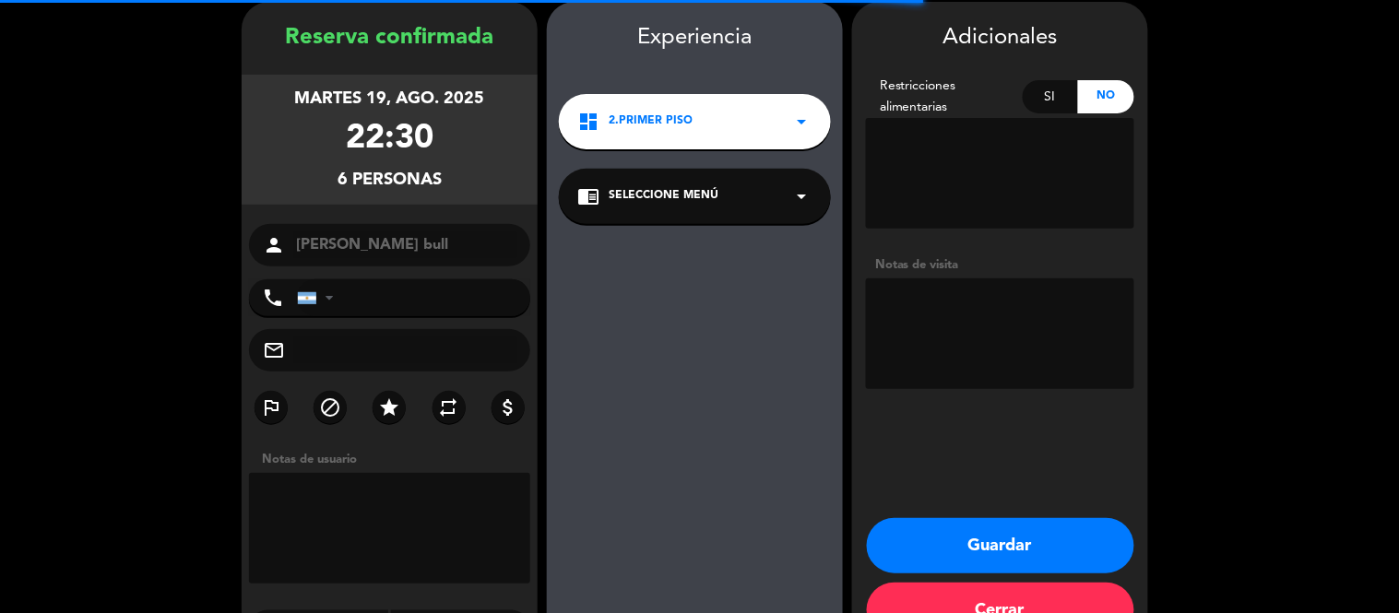
scroll to position [74, 0]
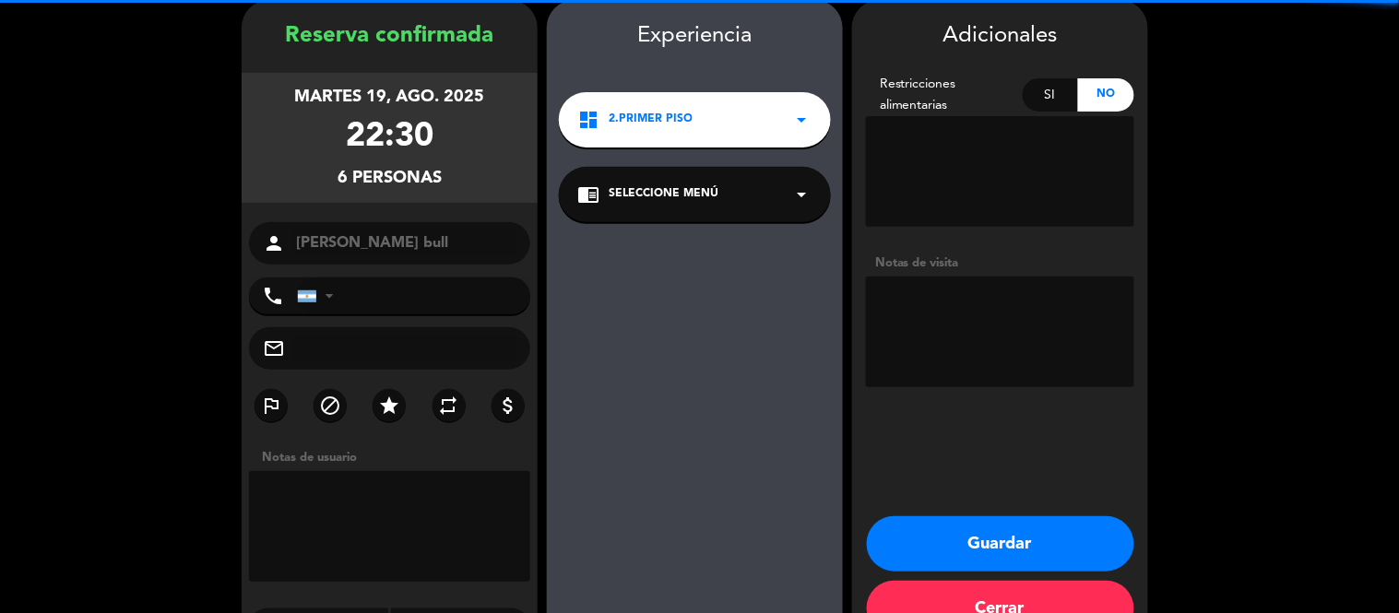
click at [969, 329] on textarea at bounding box center [1000, 332] width 268 height 111
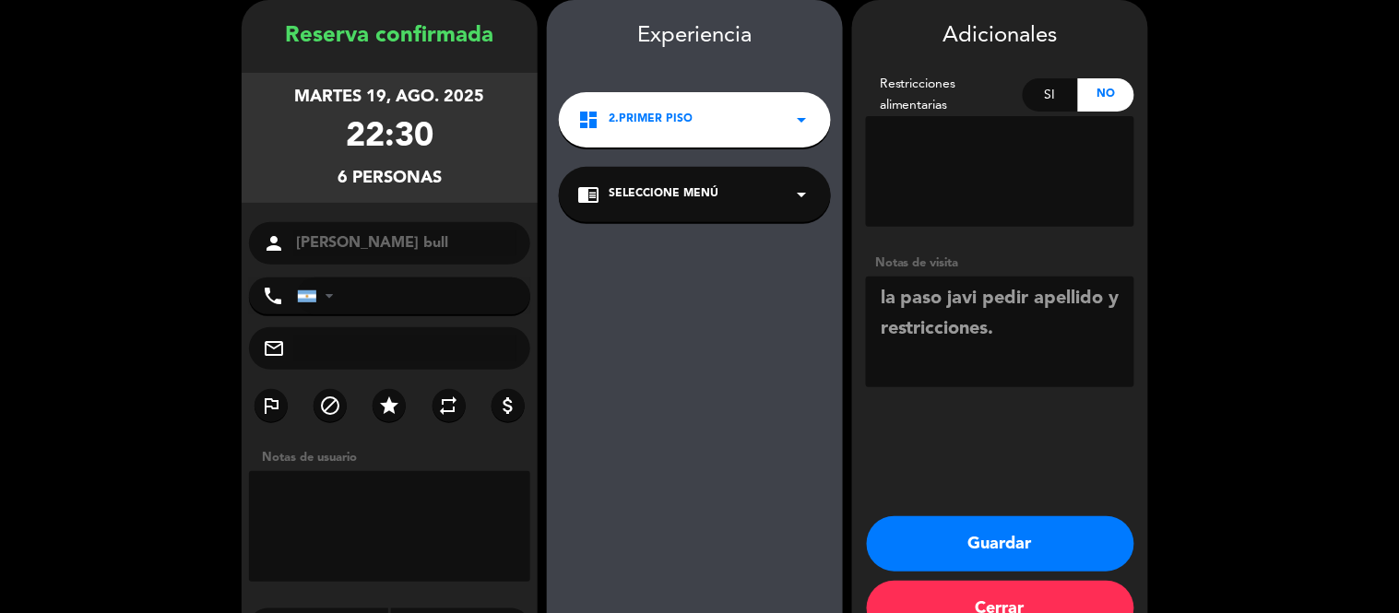
type textarea "la paso javi pedir apellido y restricciones."
click at [979, 549] on button "Guardar" at bounding box center [1000, 543] width 267 height 55
